Goal: Task Accomplishment & Management: Manage account settings

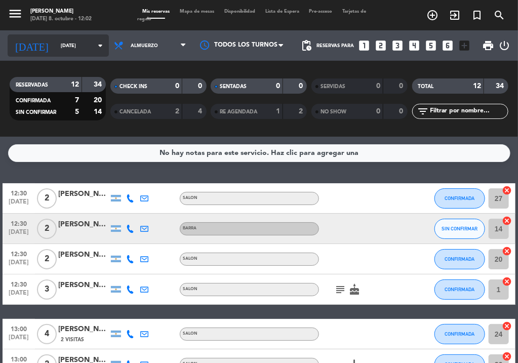
scroll to position [278, 0]
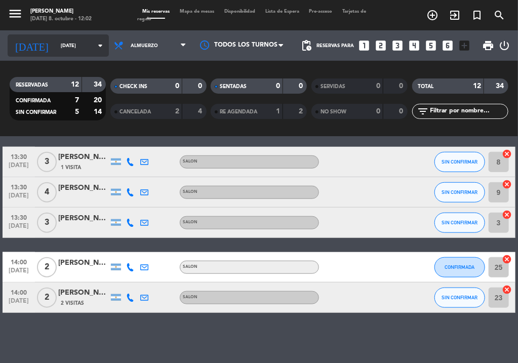
click at [71, 50] on input "[DATE]" at bounding box center [89, 46] width 66 height 16
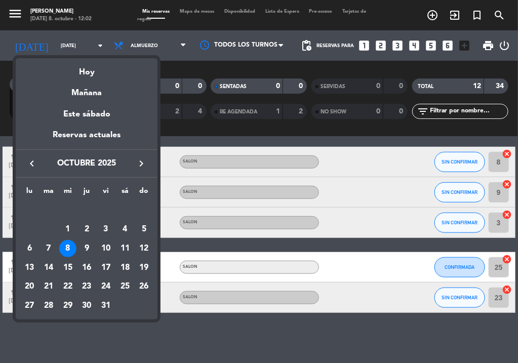
click at [82, 247] on div "9" at bounding box center [86, 248] width 17 height 17
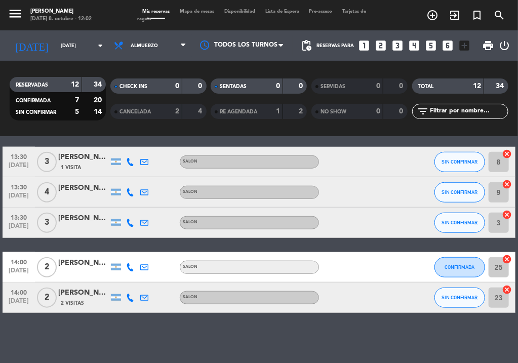
type input "[DEMOGRAPHIC_DATA][DATE]"
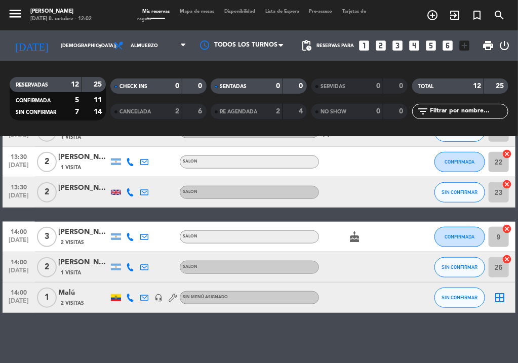
click at [68, 287] on div "Malú" at bounding box center [83, 293] width 51 height 12
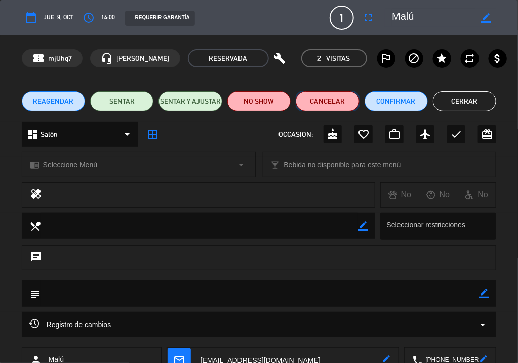
click at [321, 104] on button "Cancelar" at bounding box center [327, 101] width 63 height 20
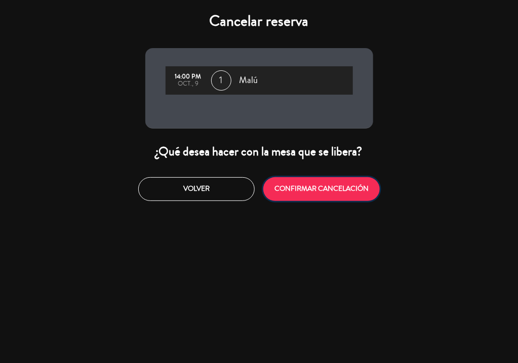
click at [342, 191] on button "CONFIRMAR CANCELACIÓN" at bounding box center [321, 189] width 117 height 24
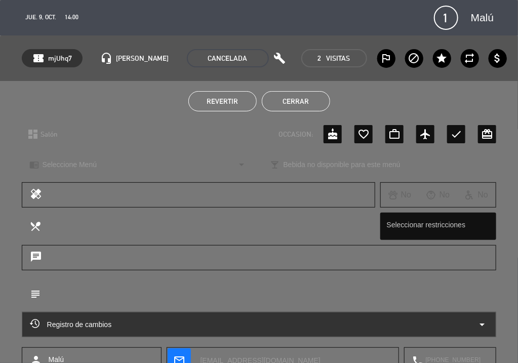
click at [295, 96] on button "Cerrar" at bounding box center [296, 101] width 68 height 20
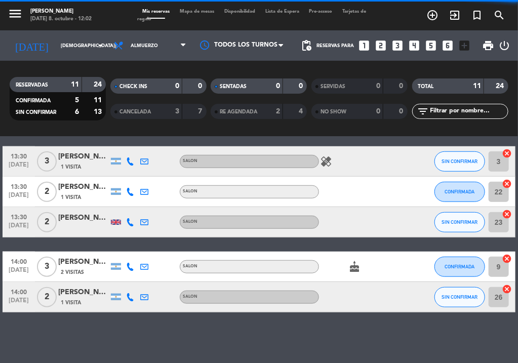
scroll to position [247, 0]
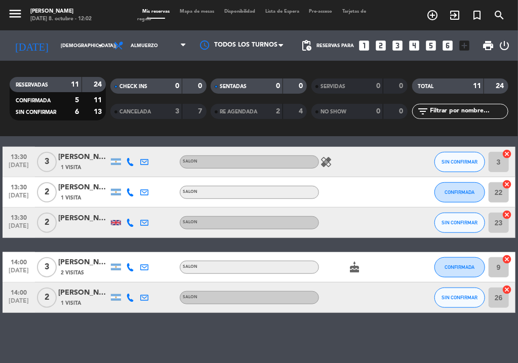
click at [415, 45] on icon "looks_4" at bounding box center [414, 45] width 13 height 13
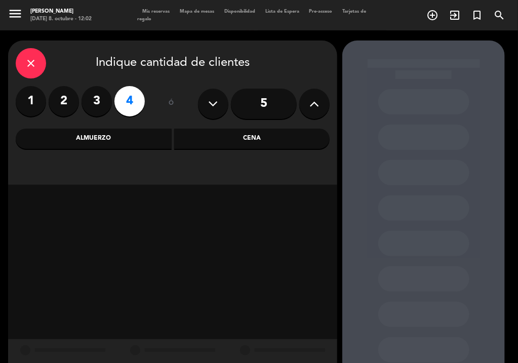
click at [262, 148] on div "close Indique cantidad de clientes 1 2 3 4 ó 5 Almuerzo Cena" at bounding box center [172, 113] width 329 height 144
click at [262, 141] on div "Cena" at bounding box center [252, 139] width 156 height 20
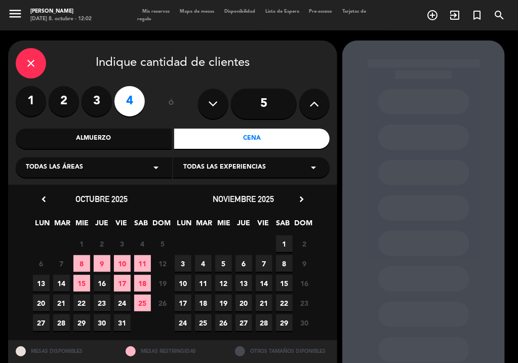
click at [104, 305] on span "23" at bounding box center [102, 303] width 17 height 17
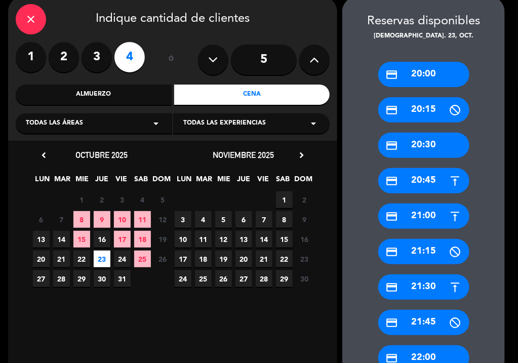
scroll to position [52, 0]
